Goal: Obtain resource: Obtain resource

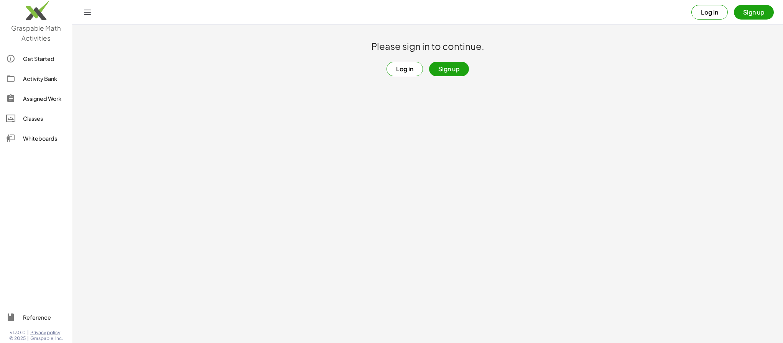
click at [704, 16] on button "Log in" at bounding box center [710, 12] width 36 height 15
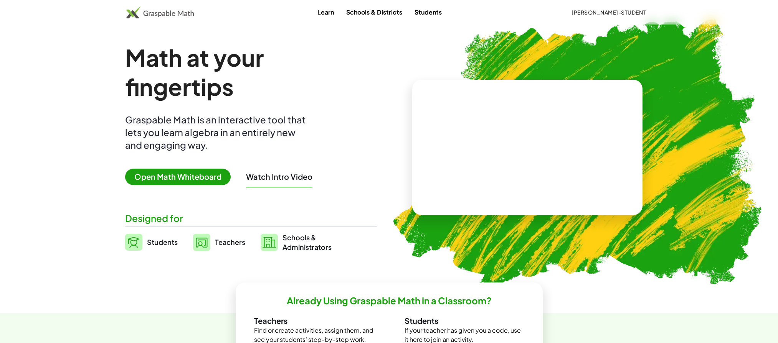
click at [155, 244] on span "Students" at bounding box center [162, 242] width 31 height 9
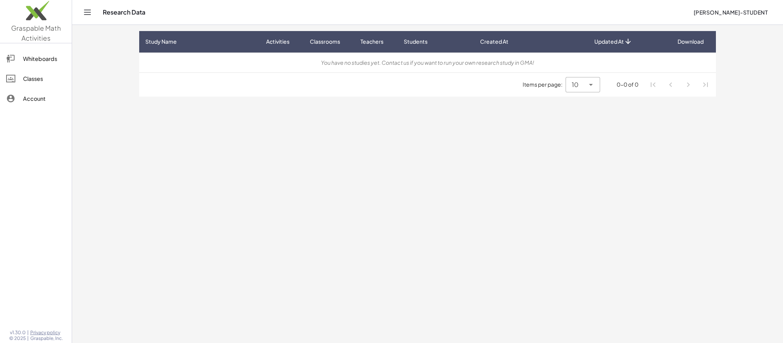
click at [740, 10] on span "[PERSON_NAME]-Student" at bounding box center [731, 12] width 74 height 7
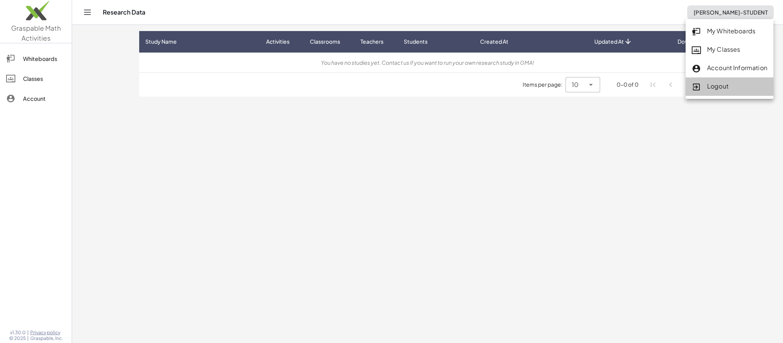
click at [751, 88] on div "Logout" at bounding box center [730, 87] width 76 height 10
